Goal: Transaction & Acquisition: Purchase product/service

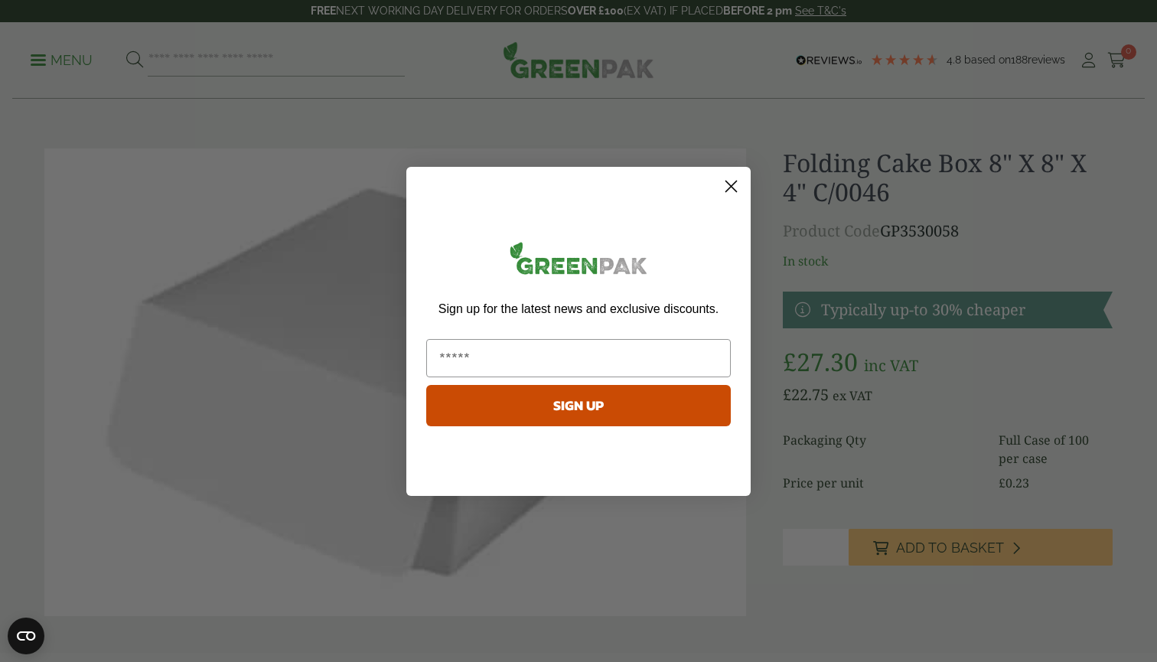
click at [734, 182] on icon "Close dialog" at bounding box center [731, 186] width 27 height 27
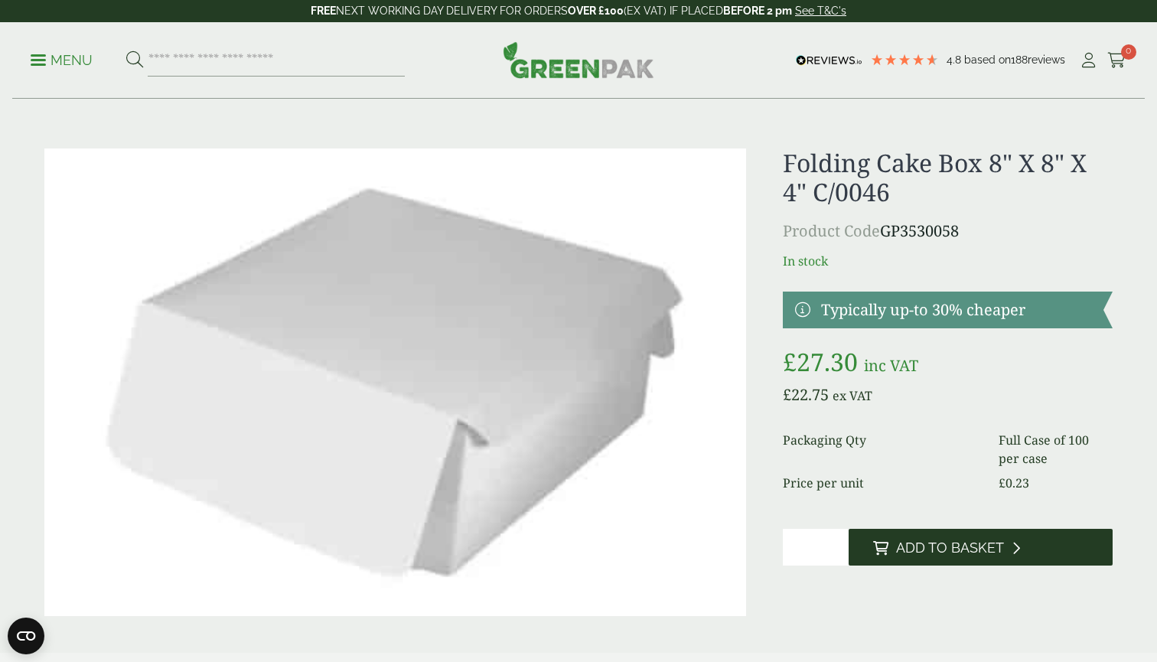
click at [922, 534] on button "Add to Basket" at bounding box center [981, 547] width 264 height 37
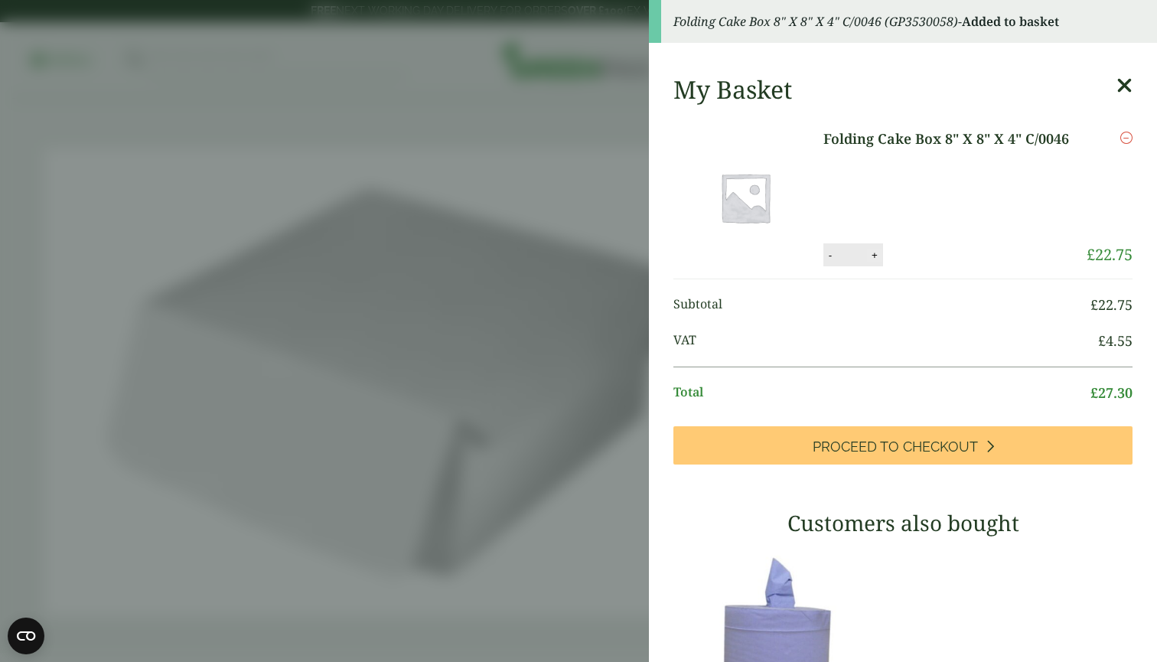
click at [873, 258] on button "+" at bounding box center [874, 255] width 15 height 13
type input "*"
click at [904, 251] on button "Update" at bounding box center [924, 255] width 77 height 23
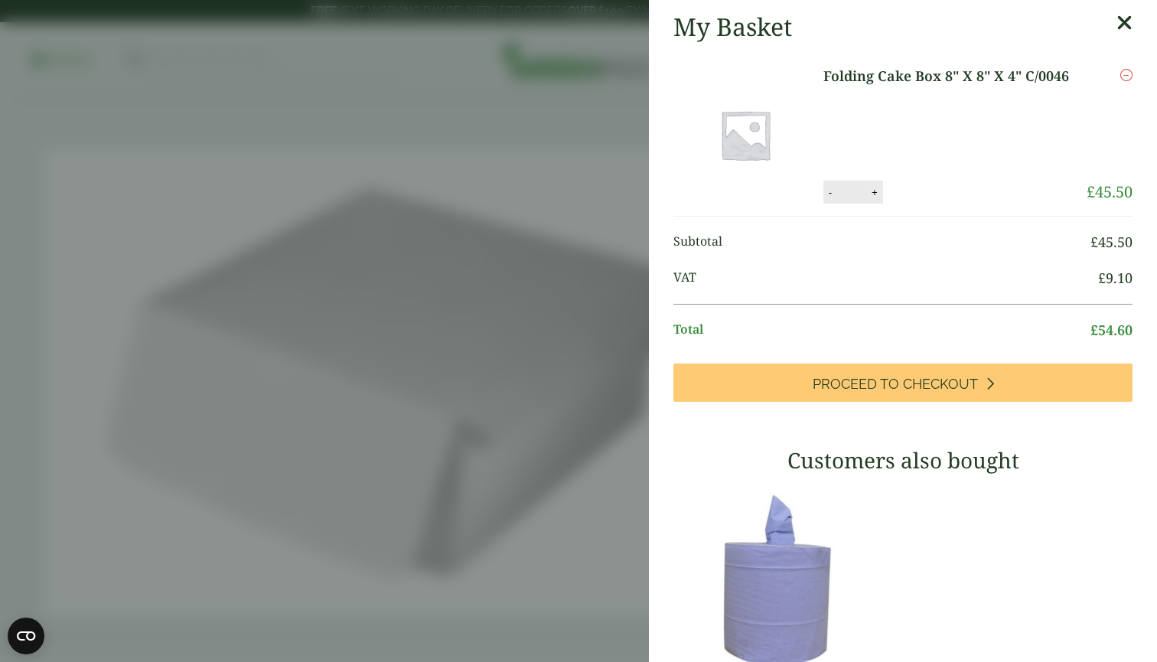
click at [876, 197] on button "+" at bounding box center [874, 192] width 15 height 13
type input "*"
click at [921, 189] on button "Update" at bounding box center [924, 192] width 77 height 23
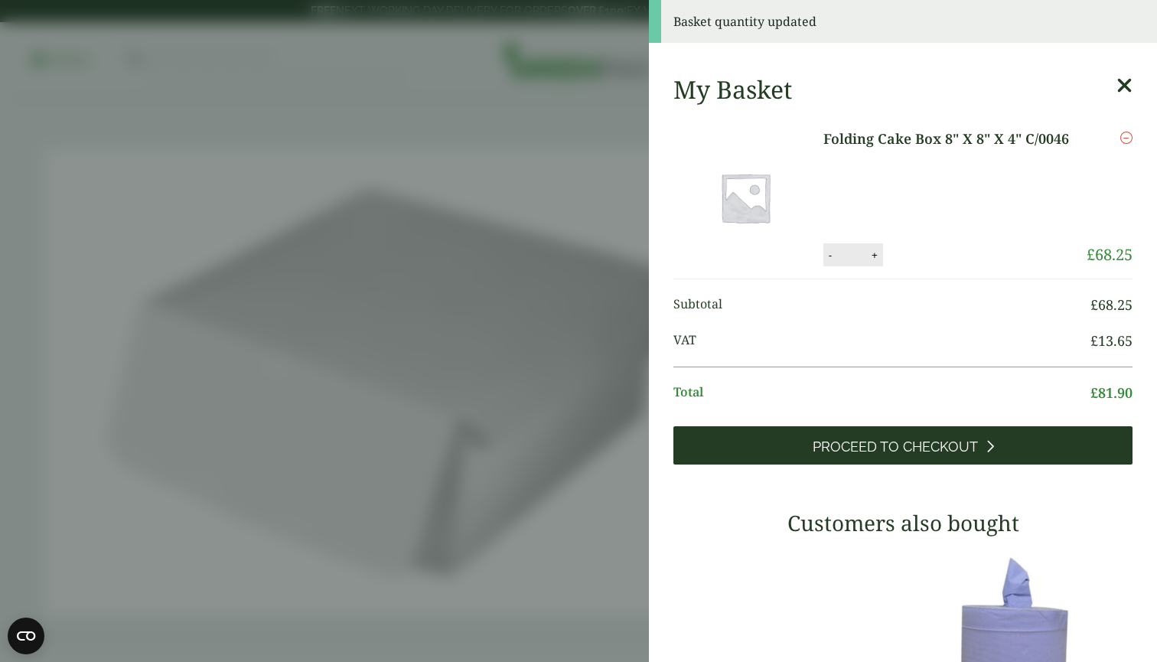
click at [912, 440] on span "Proceed to Checkout" at bounding box center [895, 446] width 165 height 17
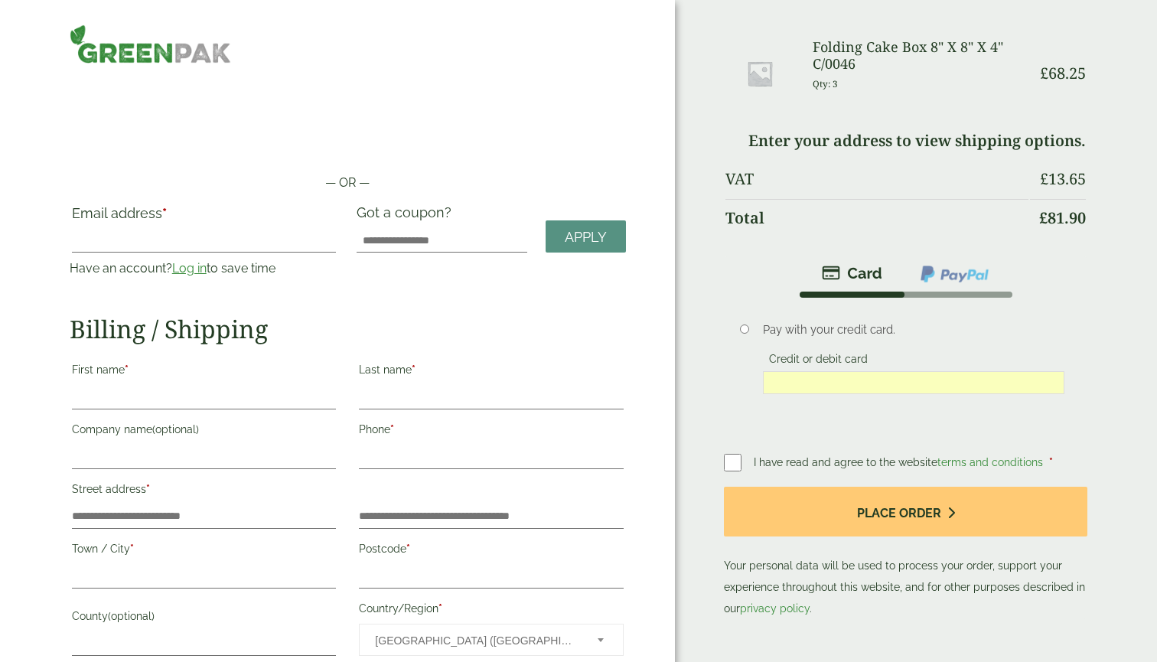
click at [725, 405] on li "Pay with your credit card. Credit or debit card Save payment information to my …" at bounding box center [905, 365] width 363 height 135
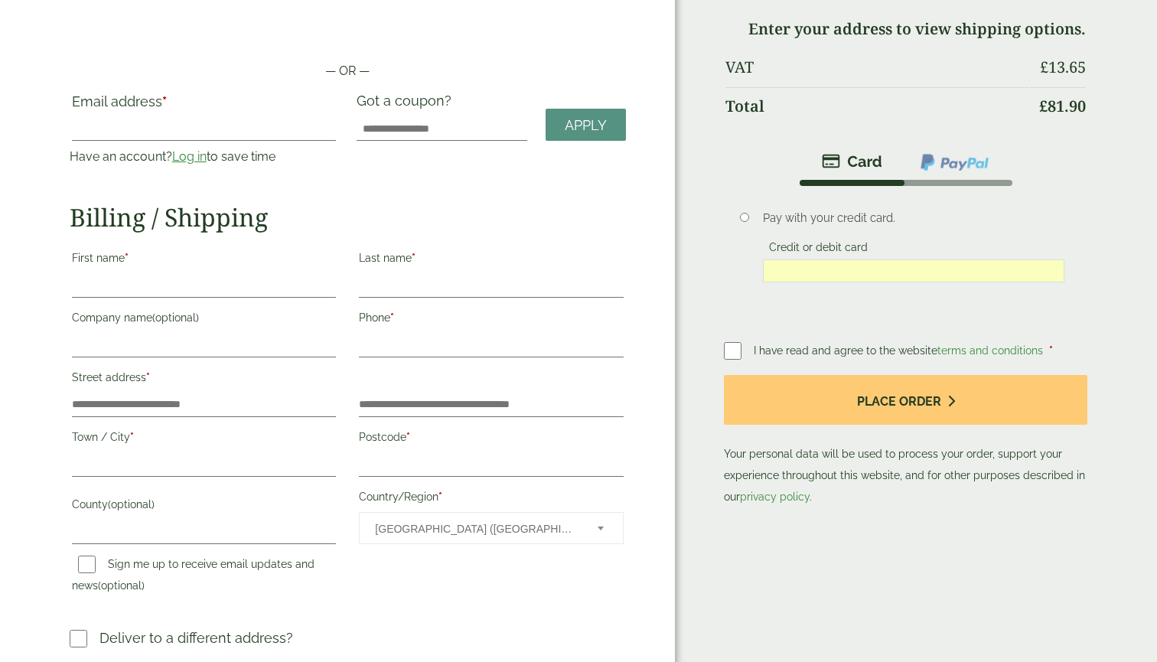
scroll to position [133, 0]
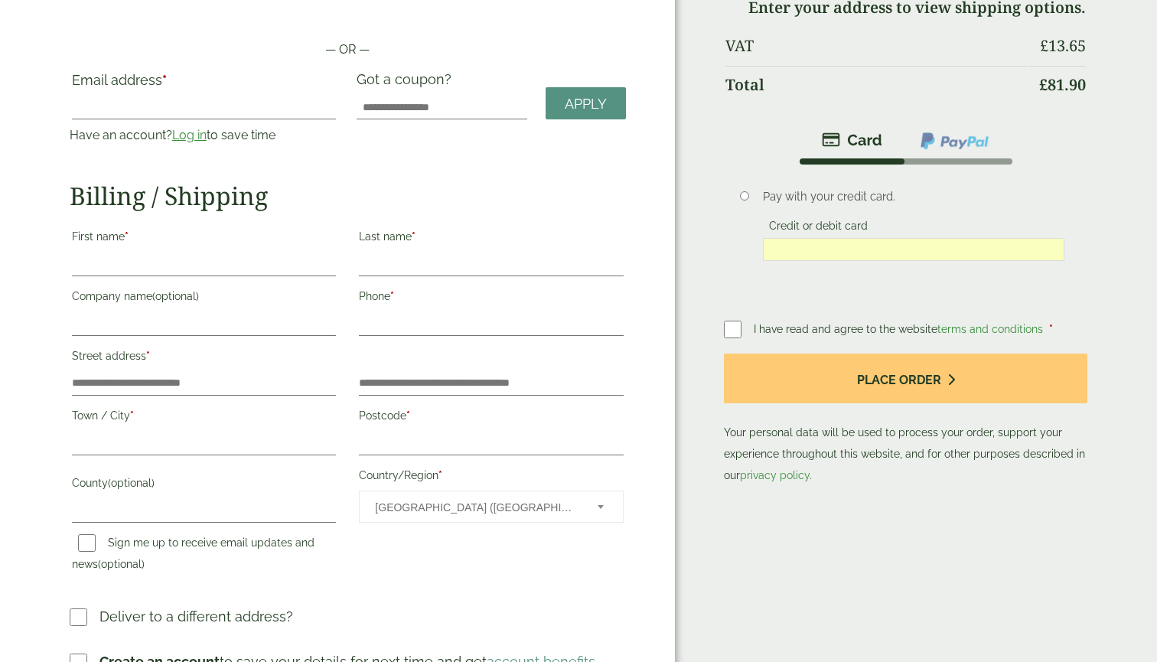
click at [186, 136] on link "Log in" at bounding box center [189, 135] width 34 height 15
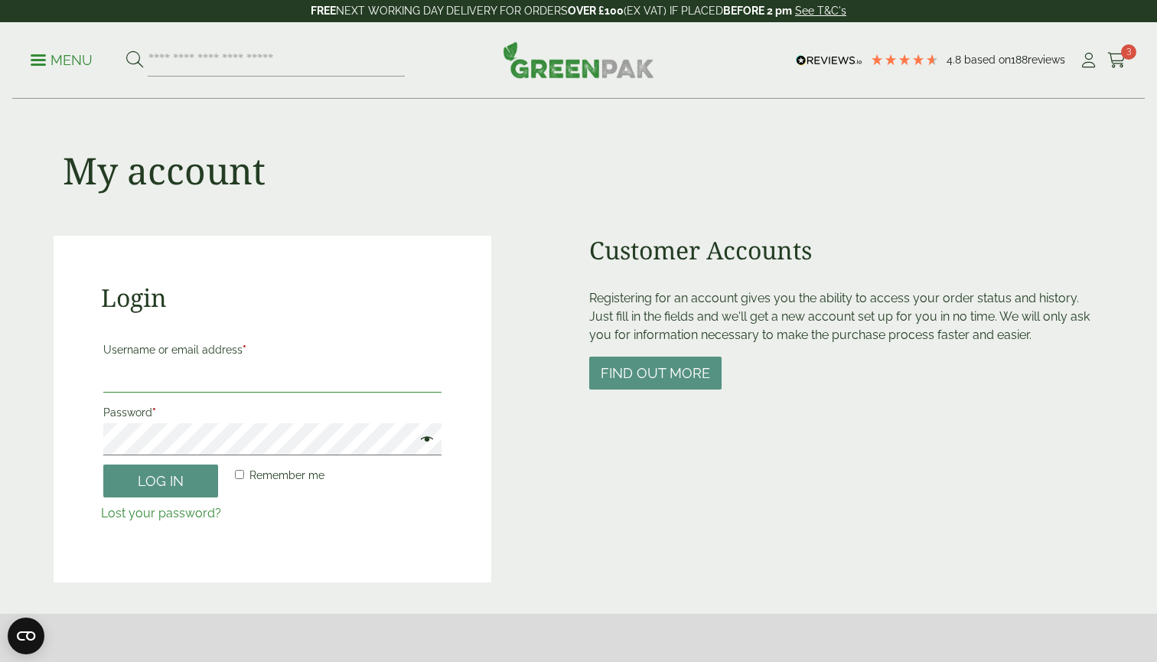
type input "**********"
click at [161, 480] on button "Log in" at bounding box center [160, 481] width 115 height 33
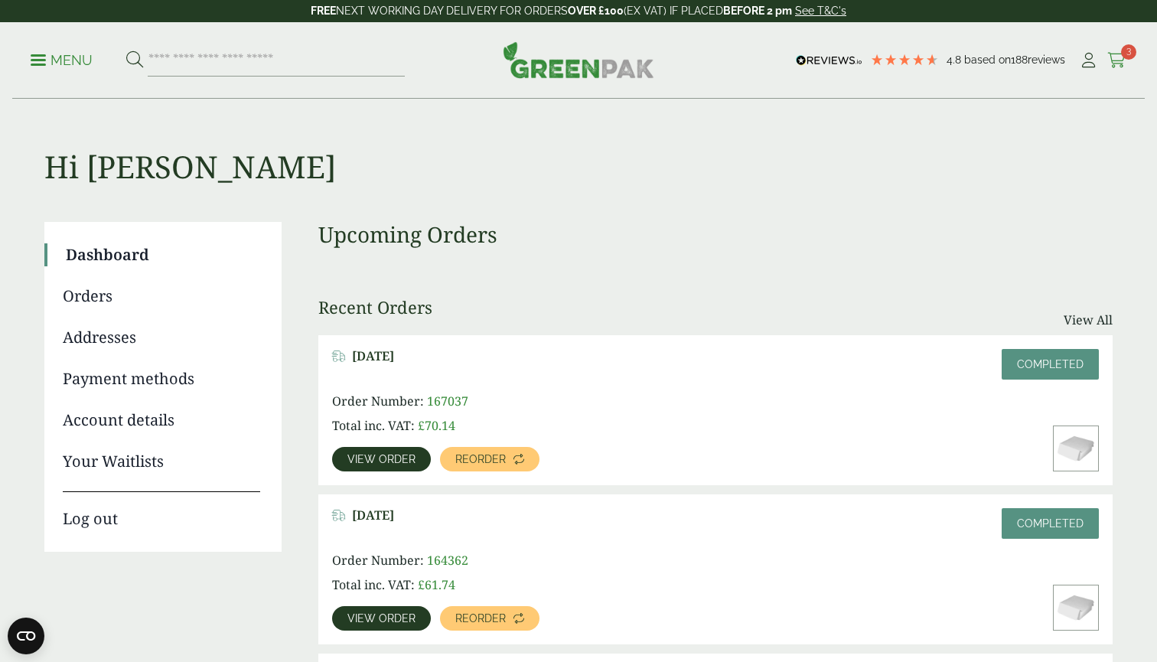
click at [1126, 51] on span "3" at bounding box center [1128, 51] width 15 height 15
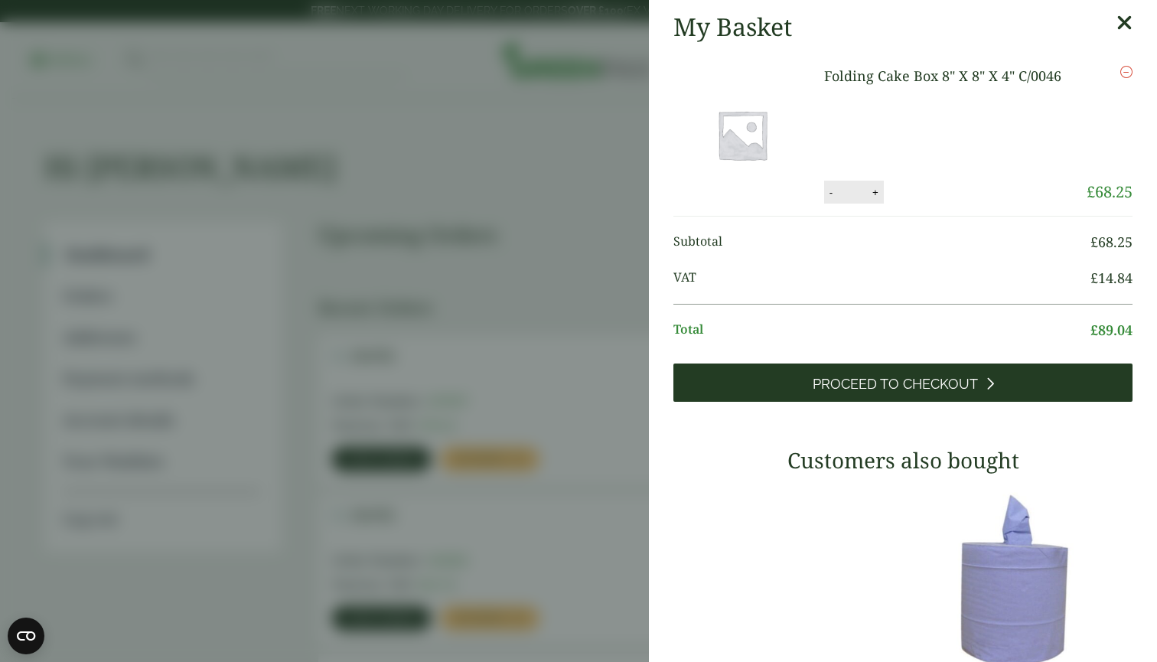
click at [887, 394] on link "Proceed to Checkout" at bounding box center [902, 382] width 459 height 38
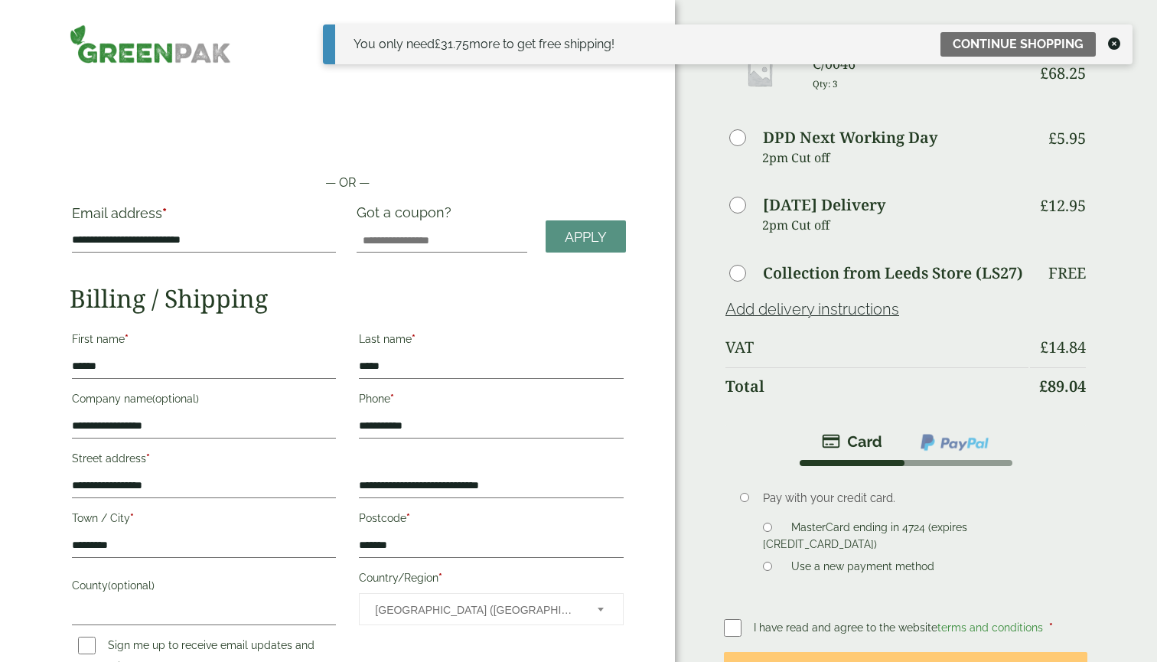
click at [1132, 393] on div "Order Summary Item Ammount Folding Cake Box 8" X 8" X 4" C/0046 Qty: 3 £ 68.25 …" at bounding box center [916, 423] width 482 height 846
click at [1114, 43] on icon at bounding box center [1114, 43] width 12 height 12
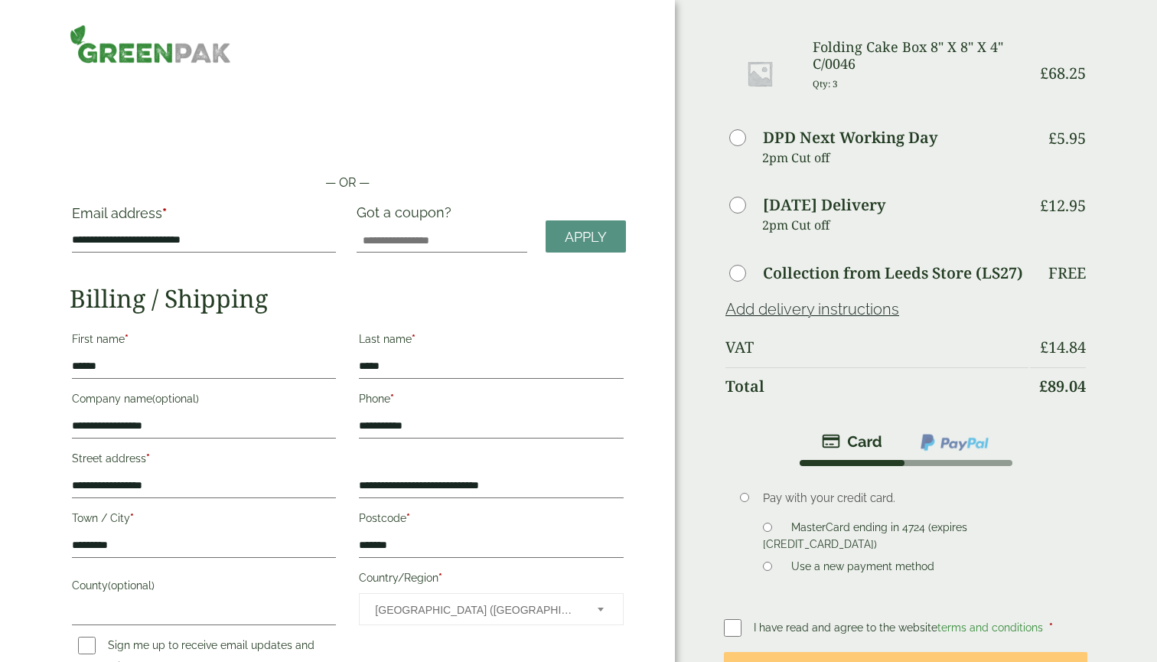
click at [865, 64] on h3 "Folding Cake Box 8" X 8" X 4" C/0046" at bounding box center [921, 55] width 216 height 33
click at [829, 64] on h3 "Folding Cake Box 8" X 8" X 4" C/0046" at bounding box center [921, 55] width 216 height 33
click at [624, 61] on div at bounding box center [347, 43] width 575 height 39
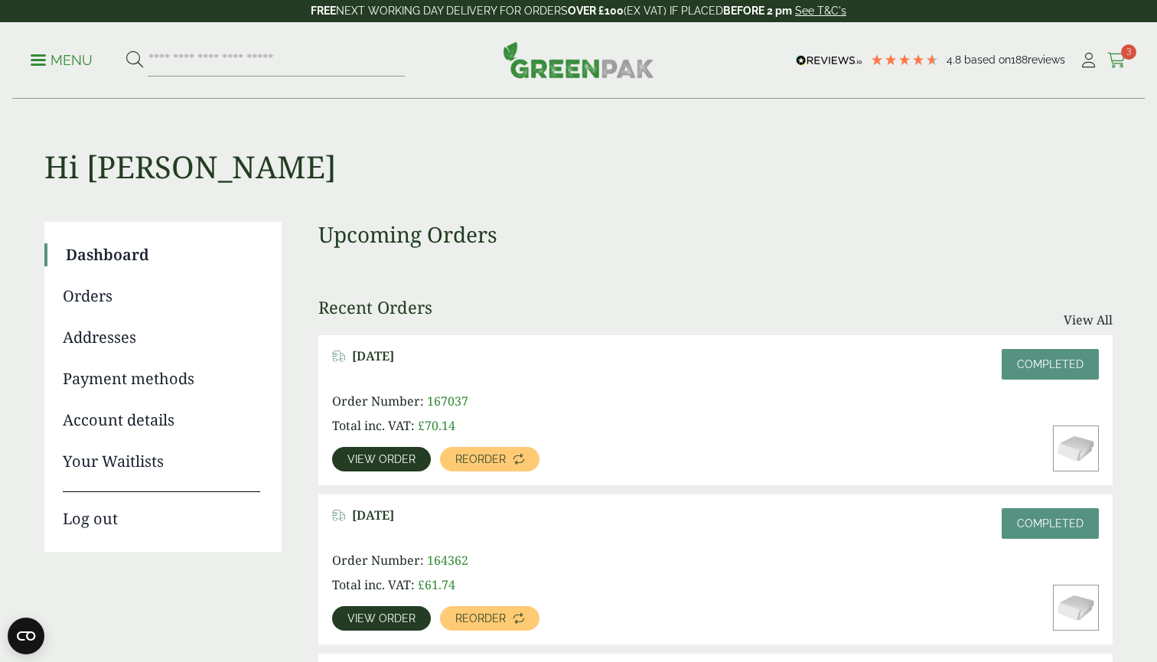
click at [1121, 60] on icon at bounding box center [1116, 60] width 19 height 15
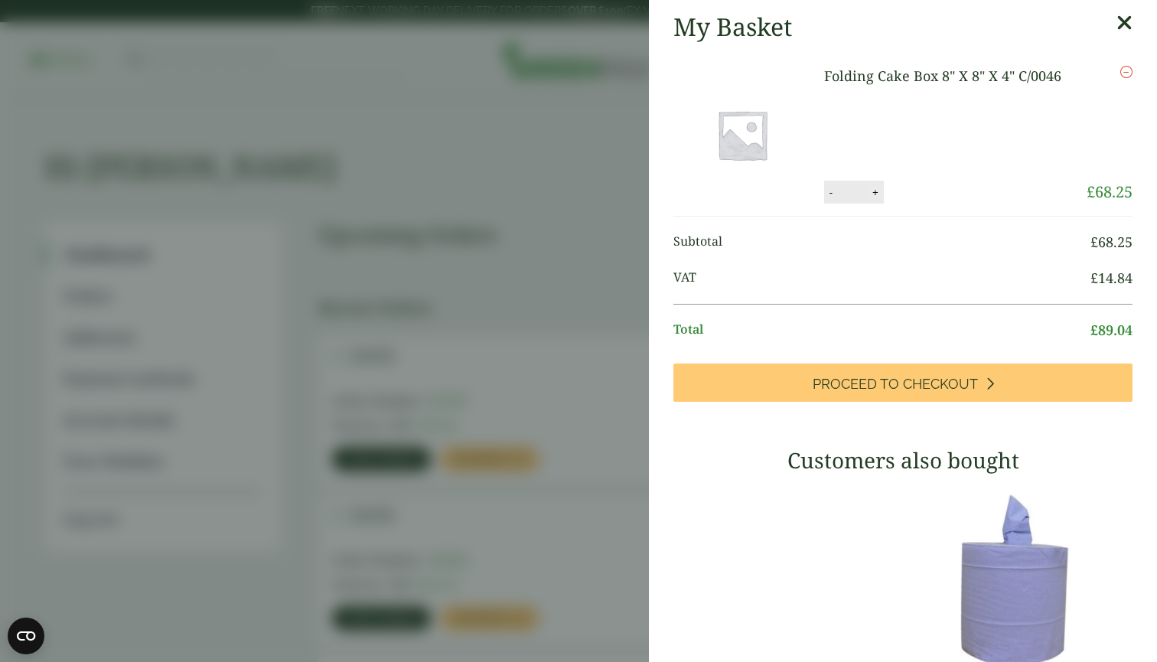
click at [873, 195] on button "+" at bounding box center [875, 192] width 15 height 13
type input "*"
click at [910, 189] on button "Update" at bounding box center [925, 192] width 77 height 23
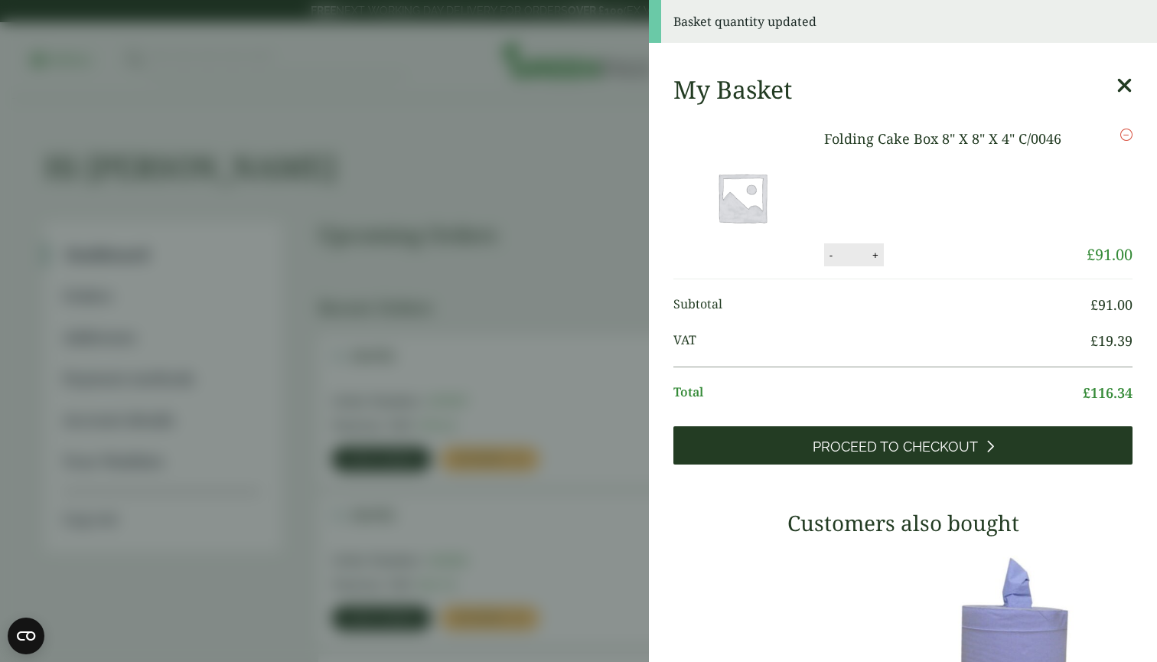
click at [898, 442] on span "Proceed to Checkout" at bounding box center [895, 446] width 165 height 17
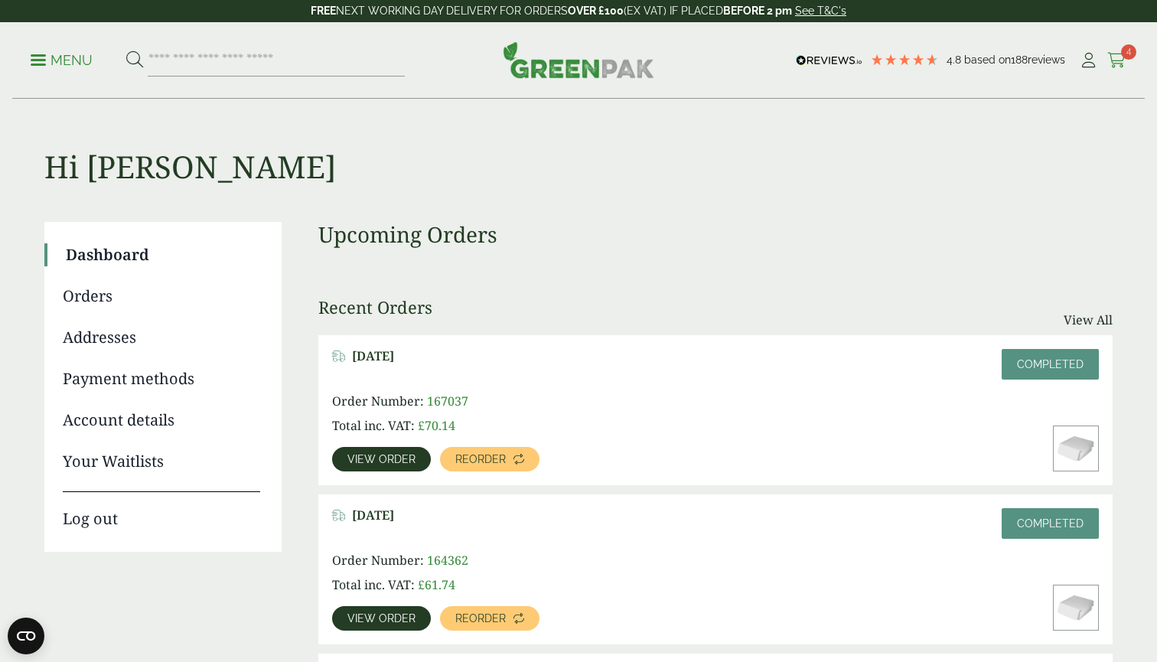
click at [1118, 68] on link "Cart 4" at bounding box center [1116, 60] width 19 height 23
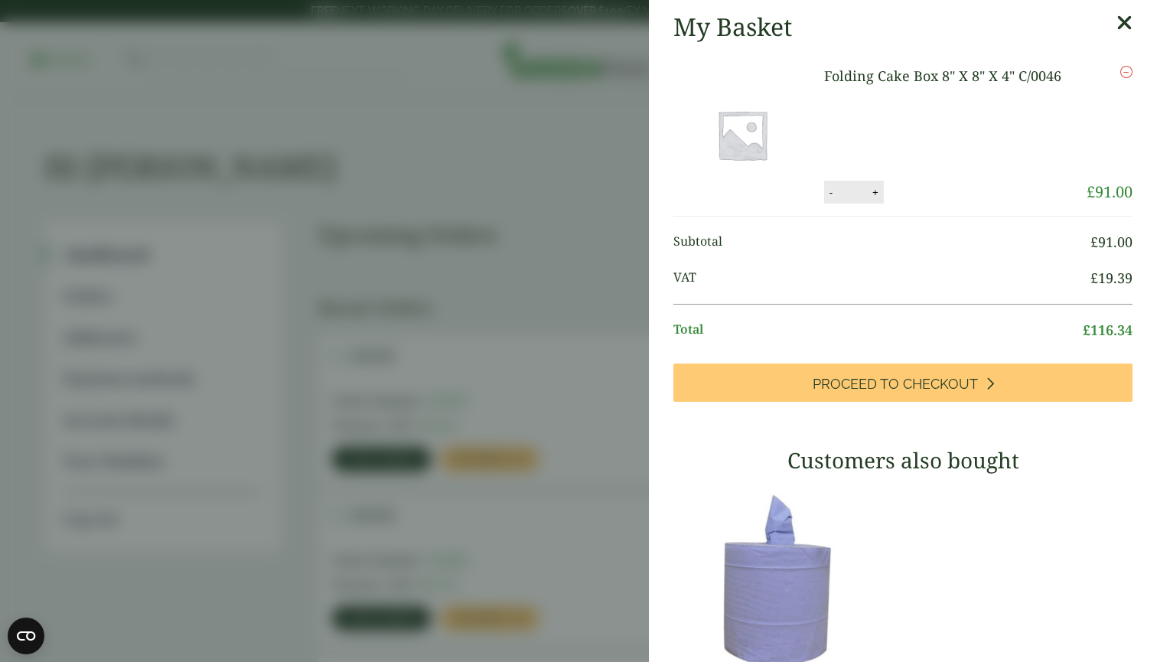
click at [836, 192] on button "-" at bounding box center [831, 192] width 12 height 13
type input "*"
click at [923, 185] on button "Update" at bounding box center [925, 192] width 77 height 23
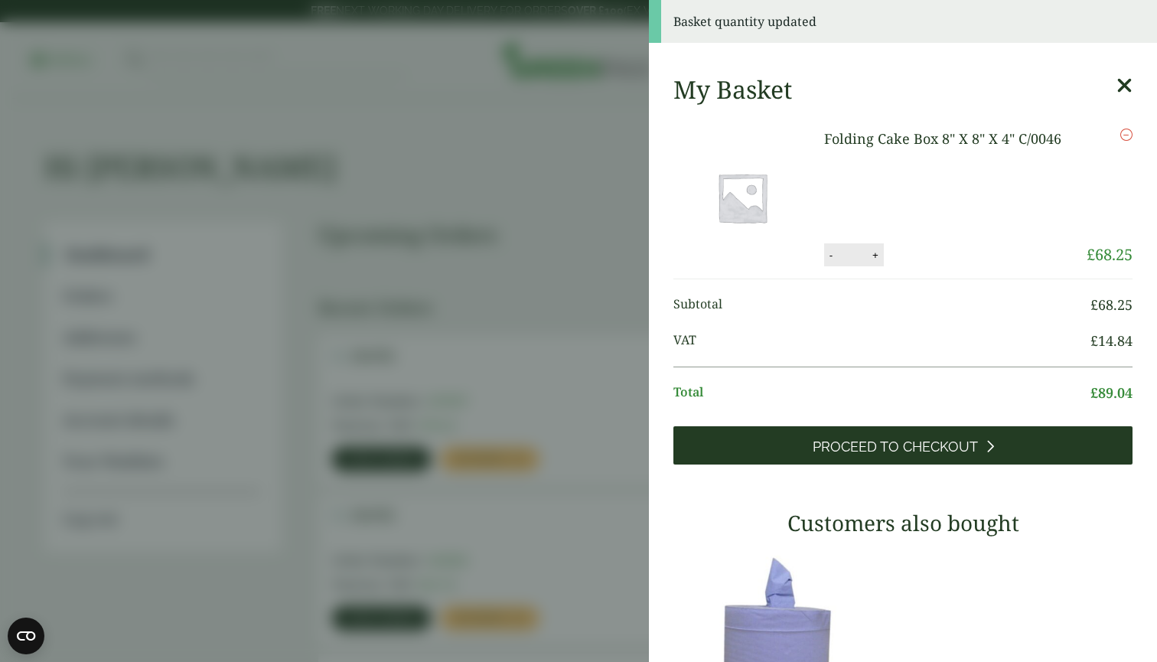
click at [949, 448] on span "Proceed to Checkout" at bounding box center [895, 446] width 165 height 17
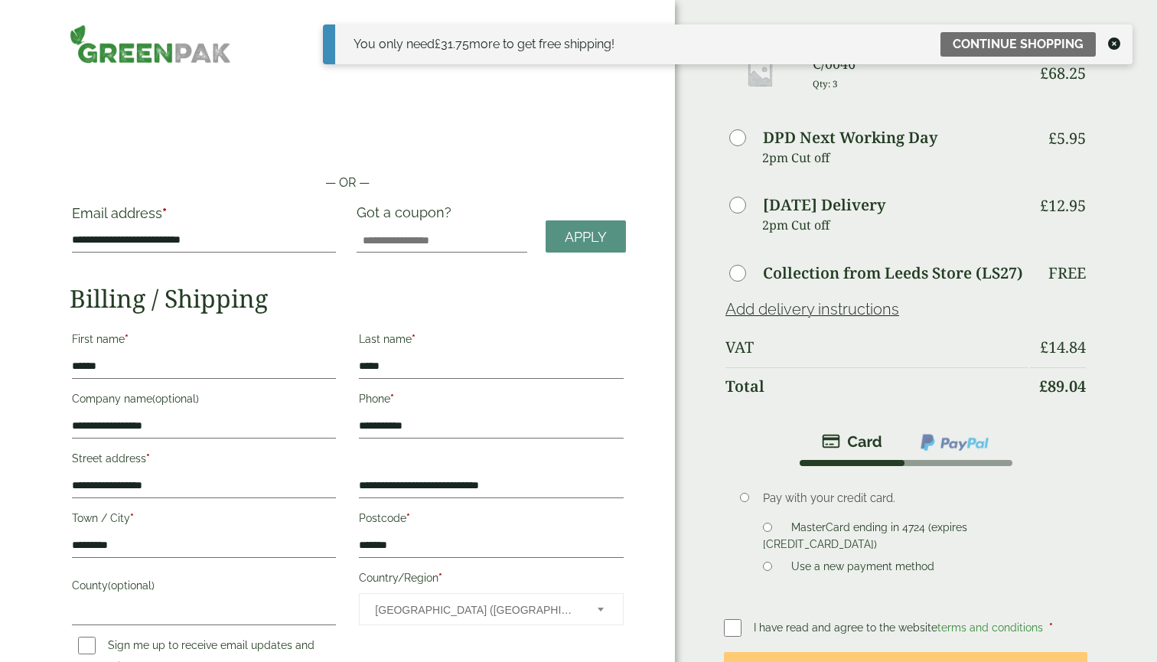
click at [1096, 582] on div "Order Summary Item Ammount Folding Cake Box 8" X 8" X 4" C/0046 Qty: 3 £ 68.25 …" at bounding box center [916, 423] width 482 height 846
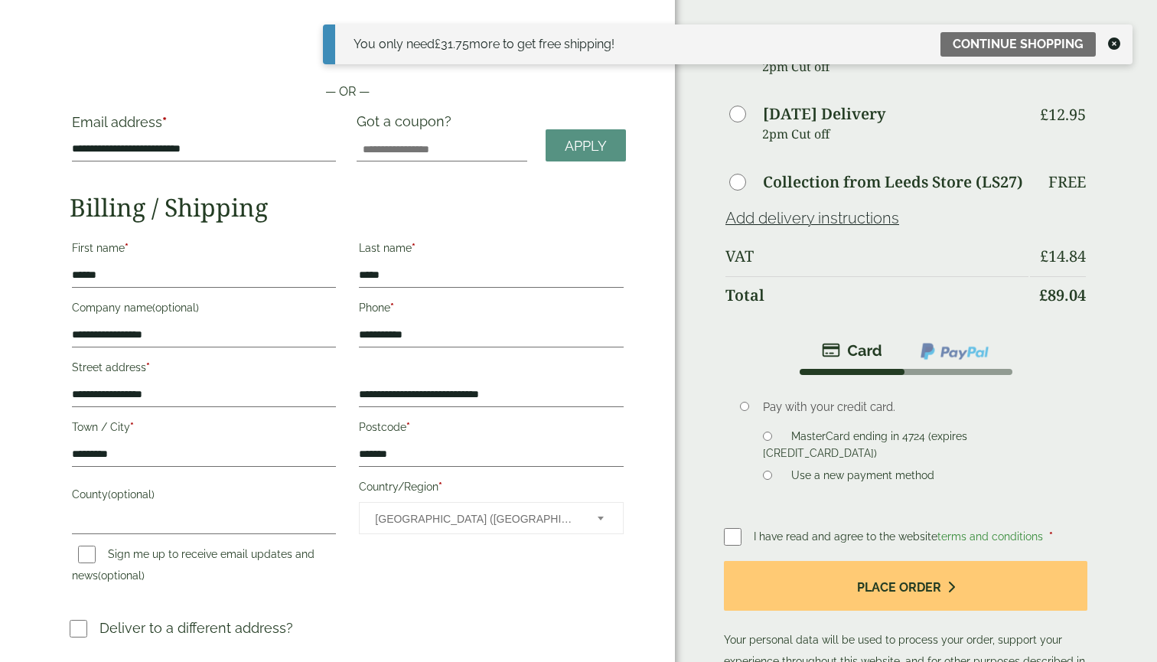
scroll to position [99, 0]
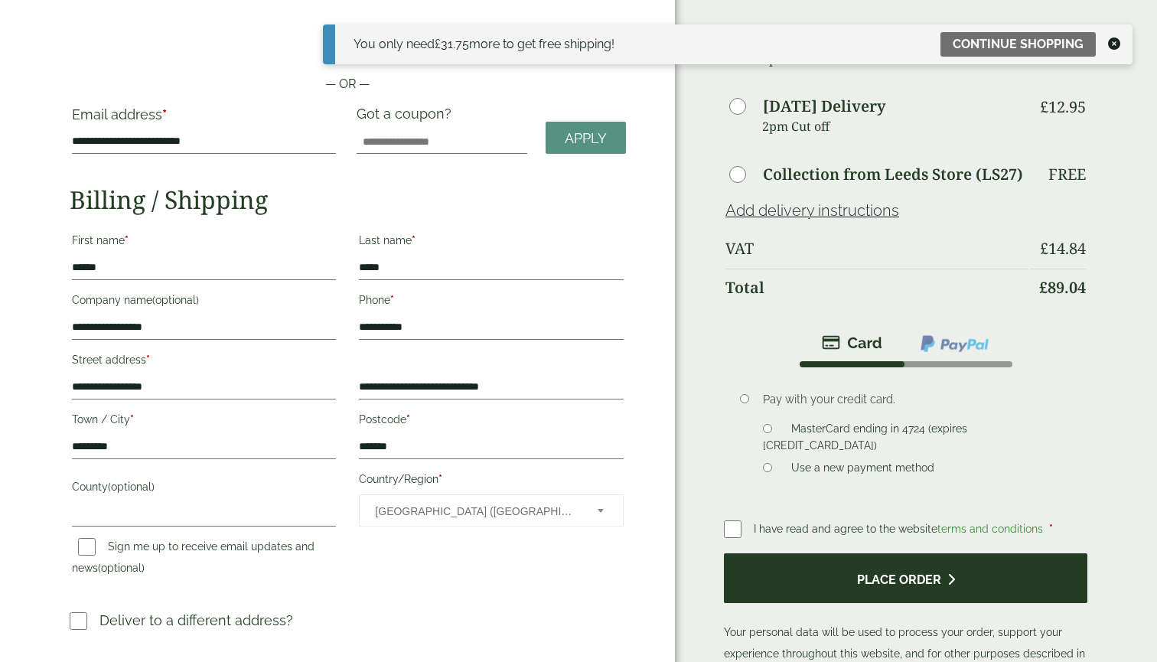
click at [766, 579] on button "Place order" at bounding box center [905, 578] width 363 height 50
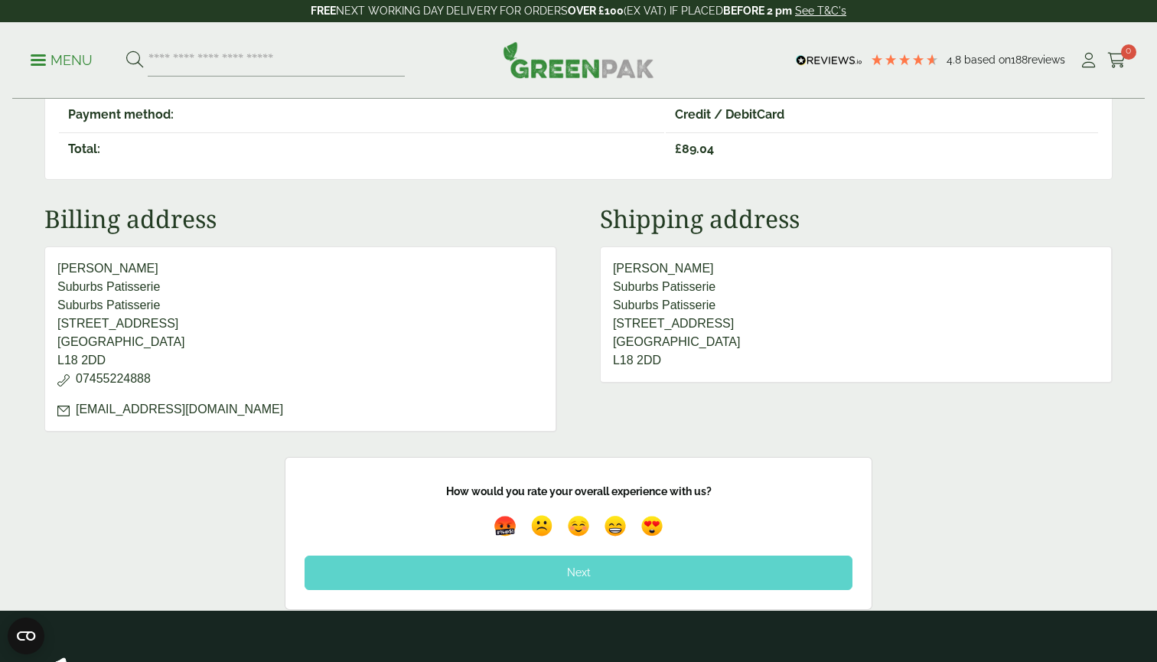
scroll to position [464, 0]
